Goal: Find specific fact

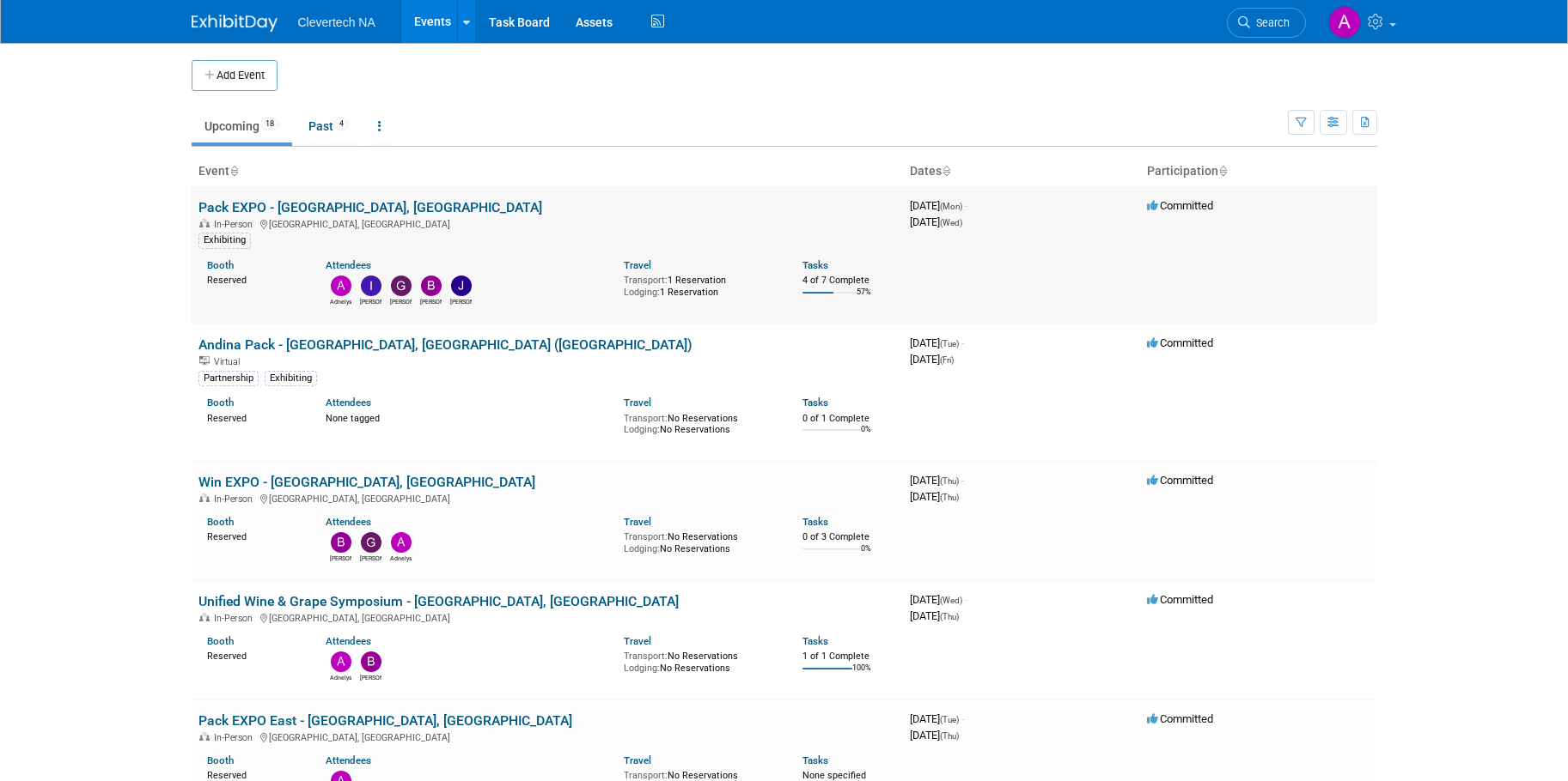
click at [273, 203] on link "Pack EXPO - [GEOGRAPHIC_DATA], [GEOGRAPHIC_DATA]" at bounding box center [371, 207] width 344 height 16
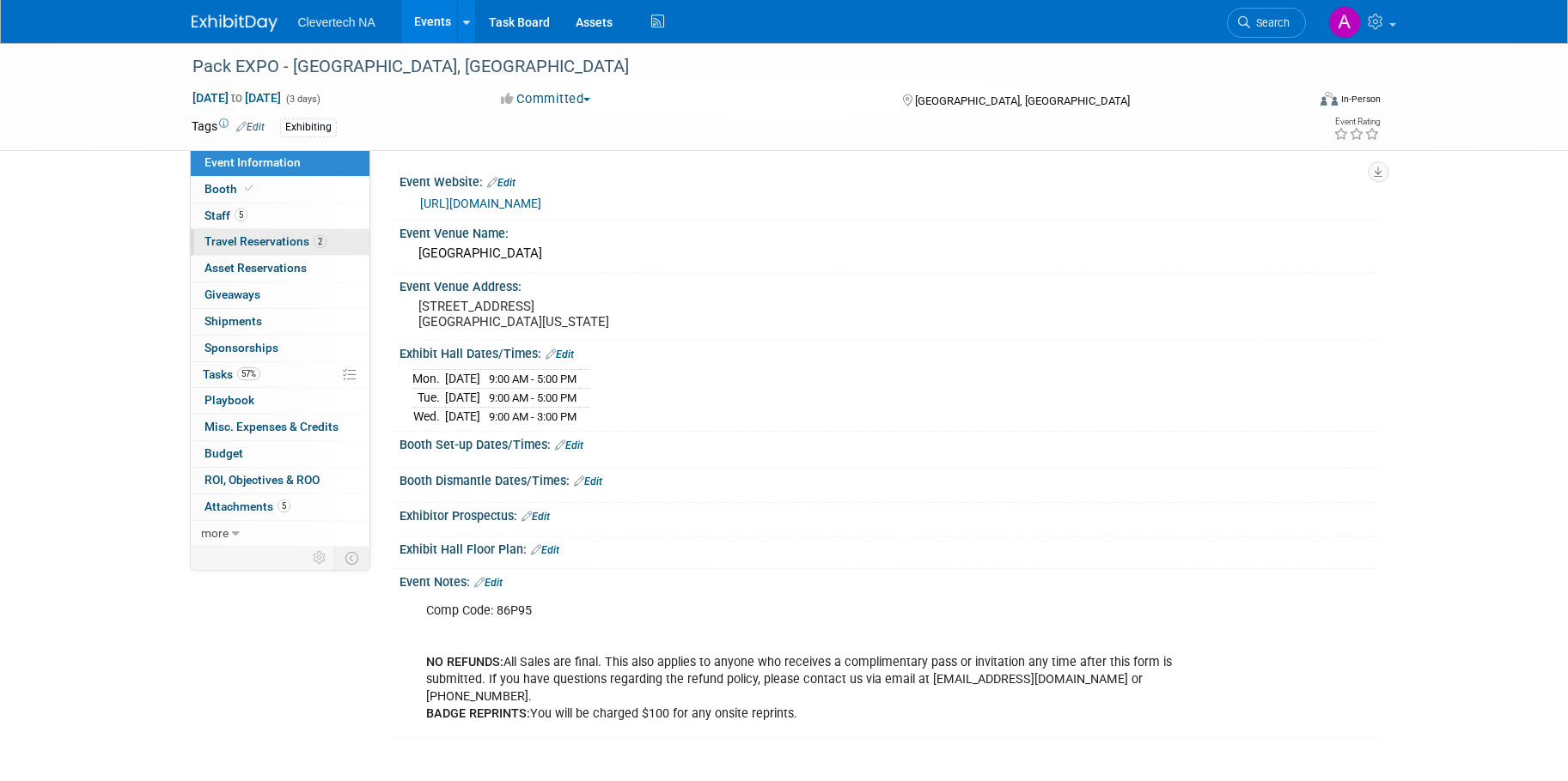
click at [270, 248] on link "2 Travel Reservations 2" at bounding box center [280, 242] width 179 height 26
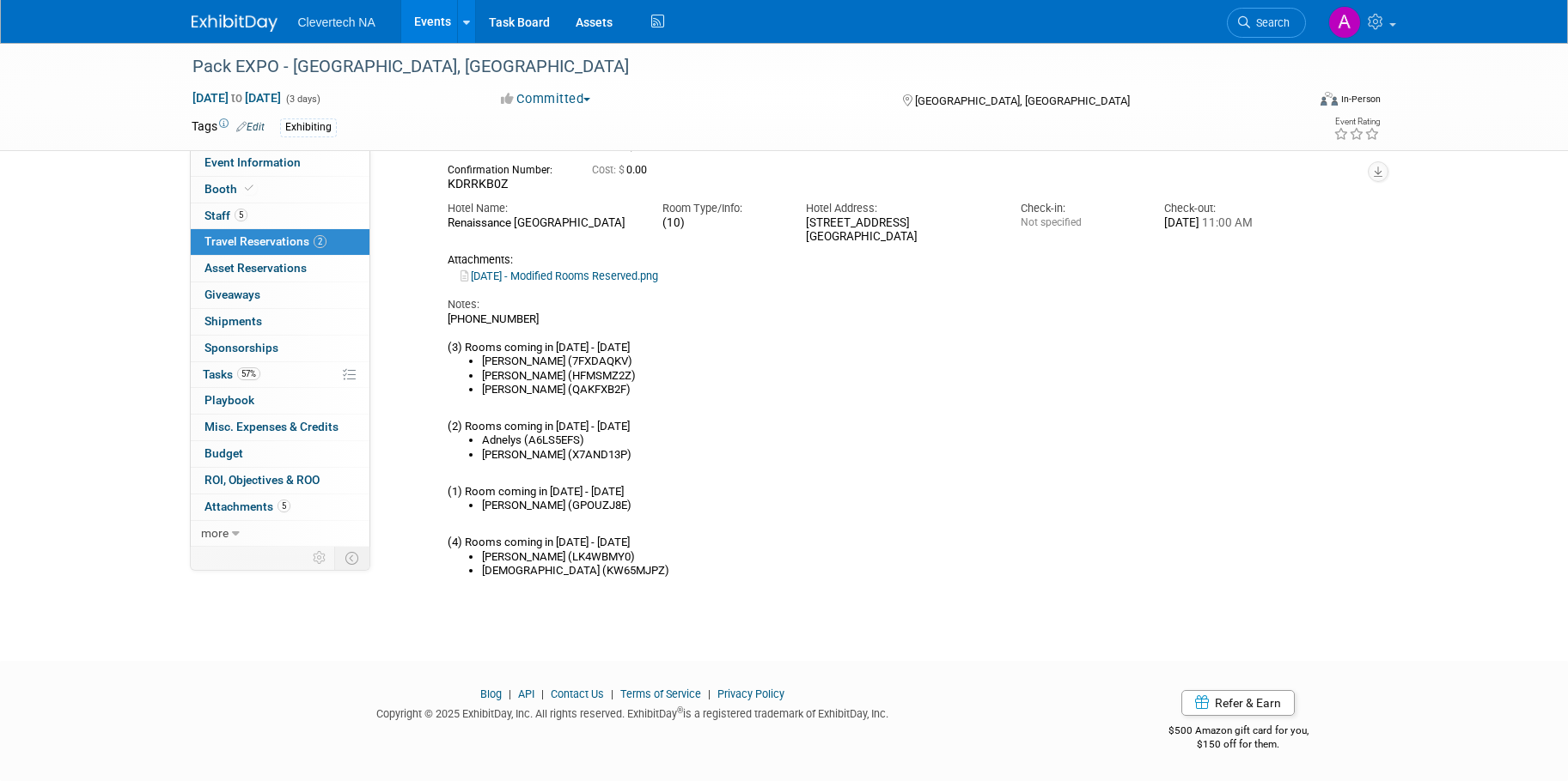
scroll to position [505, 0]
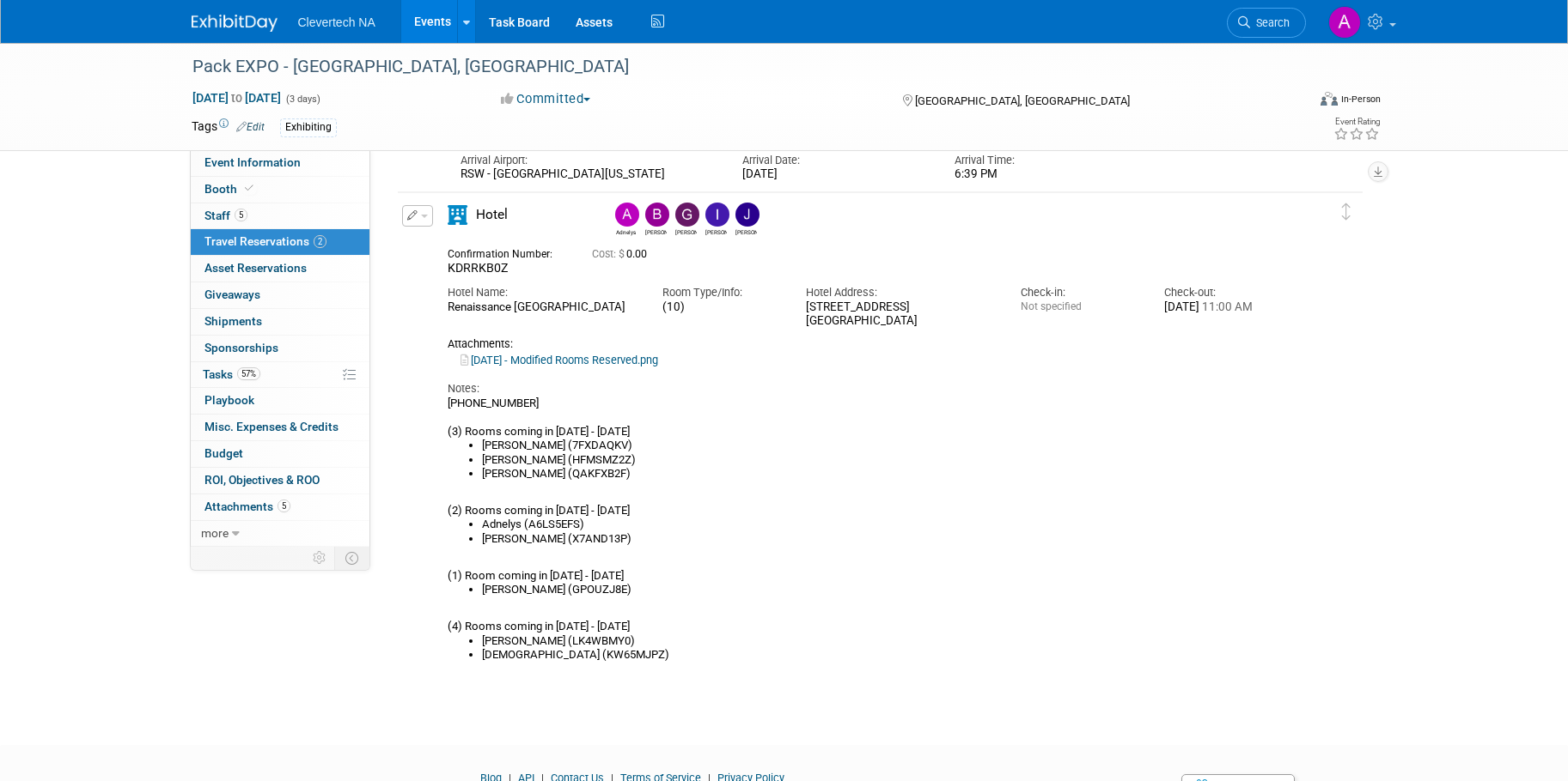
drag, startPoint x: 446, startPoint y: 314, endPoint x: 917, endPoint y: 319, distance: 471.0
click at [917, 319] on div "Hotel Name: [GEOGRAPHIC_DATA] Room Type/Info: (10)" at bounding box center [865, 302] width 861 height 53
copy div "[GEOGRAPHIC_DATA] Type/Info: (10) Hotel Address: [STREET_ADDRESS] [GEOGRAPHIC_D…"
click at [1064, 490] on div "[PHONE_NUMBER] (3) Rooms coming in [DATE] - [DATE] [PERSON_NAME] (7FXDAQKV) [PE…" at bounding box center [865, 530] width 835 height 266
drag, startPoint x: 608, startPoint y: 449, endPoint x: 540, endPoint y: 448, distance: 68.0
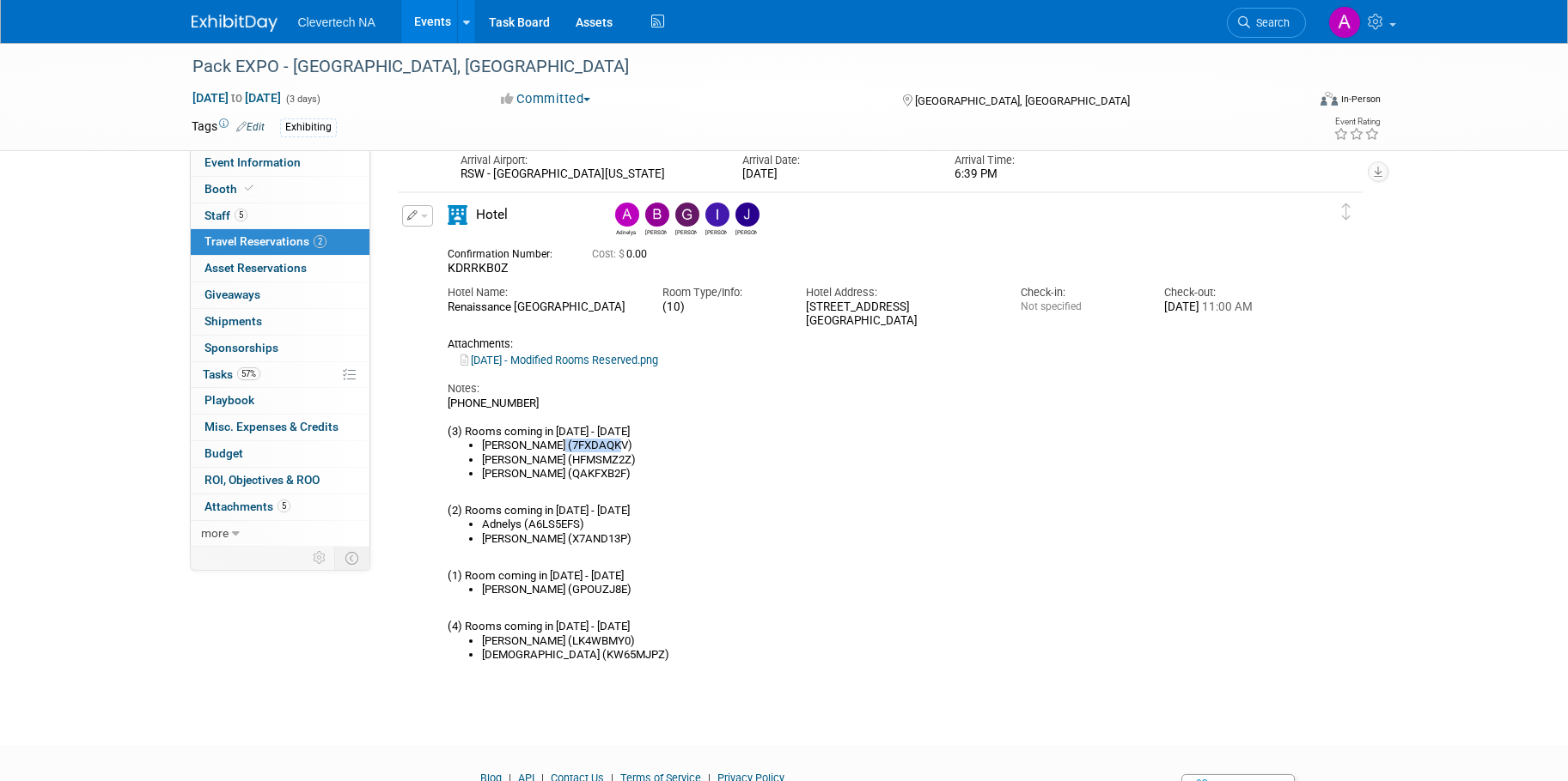
click at [540, 448] on li "[PERSON_NAME] (7FXDAQKV)" at bounding box center [883, 446] width 800 height 14
copy li "7FXDAQKV)"
